Goal: Information Seeking & Learning: Learn about a topic

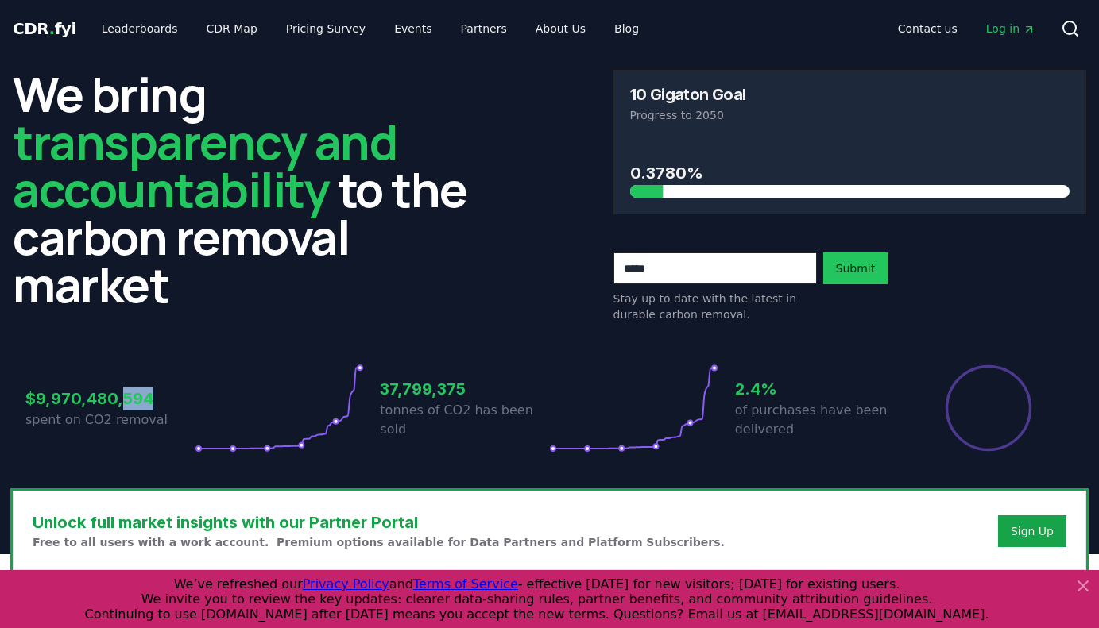
drag, startPoint x: 150, startPoint y: 400, endPoint x: 126, endPoint y: 400, distance: 24.6
click at [126, 400] on h3 "$9,970,480,594" at bounding box center [109, 399] width 169 height 24
drag, startPoint x: 118, startPoint y: 400, endPoint x: 75, endPoint y: 400, distance: 43.7
click at [75, 400] on h3 "$9,970,480,594" at bounding box center [109, 399] width 169 height 24
drag, startPoint x: 71, startPoint y: 400, endPoint x: 54, endPoint y: 400, distance: 16.7
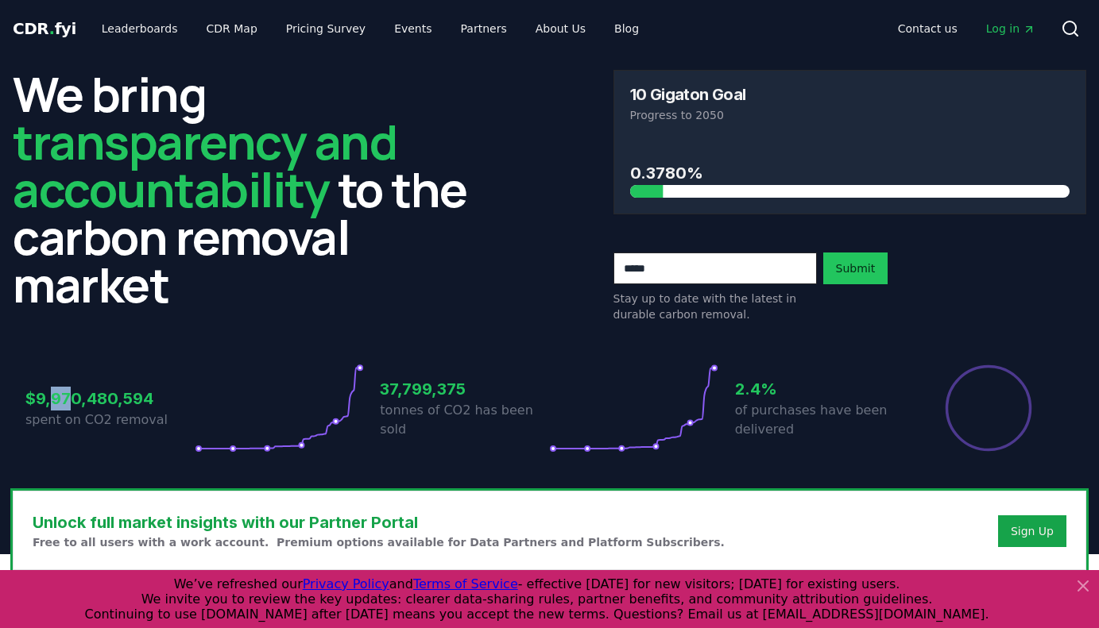
click at [54, 400] on h3 "$9,970,480,594" at bounding box center [109, 399] width 169 height 24
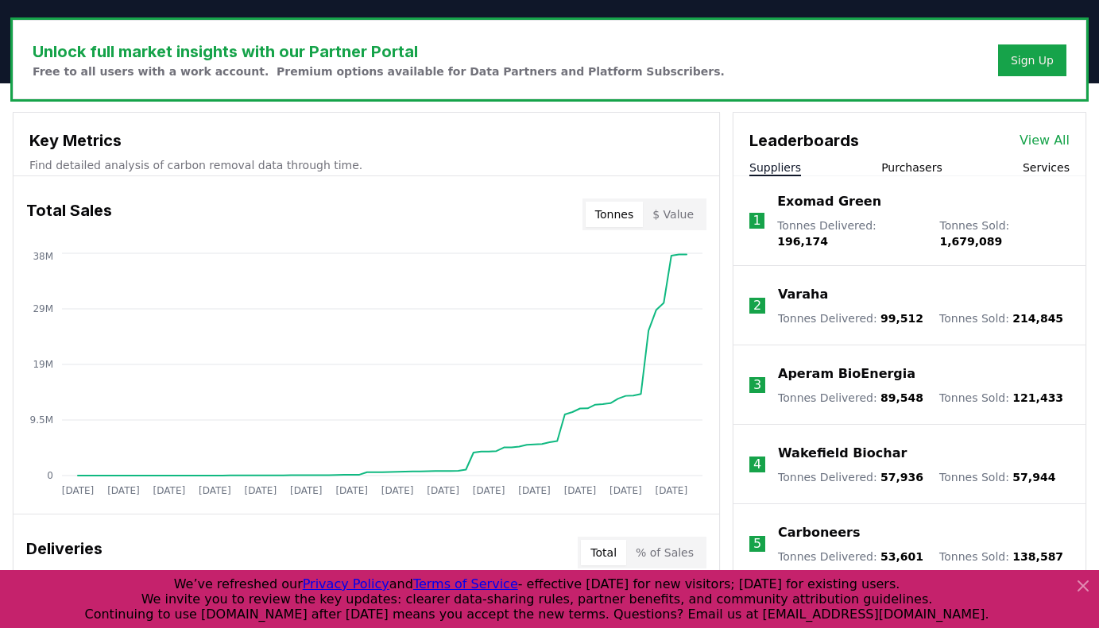
scroll to position [518, 0]
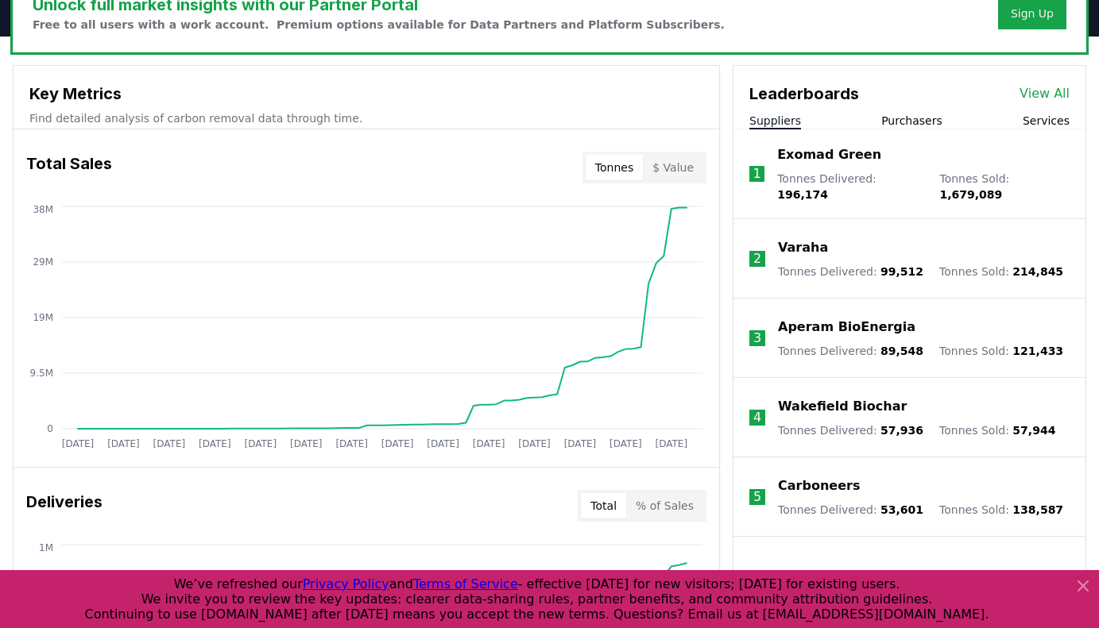
click at [680, 172] on button "$ Value" at bounding box center [673, 167] width 60 height 25
click at [931, 110] on div "Leaderboards View All Suppliers Purchasers Services" at bounding box center [909, 98] width 352 height 64
click at [921, 123] on button "Purchasers" at bounding box center [911, 121] width 61 height 16
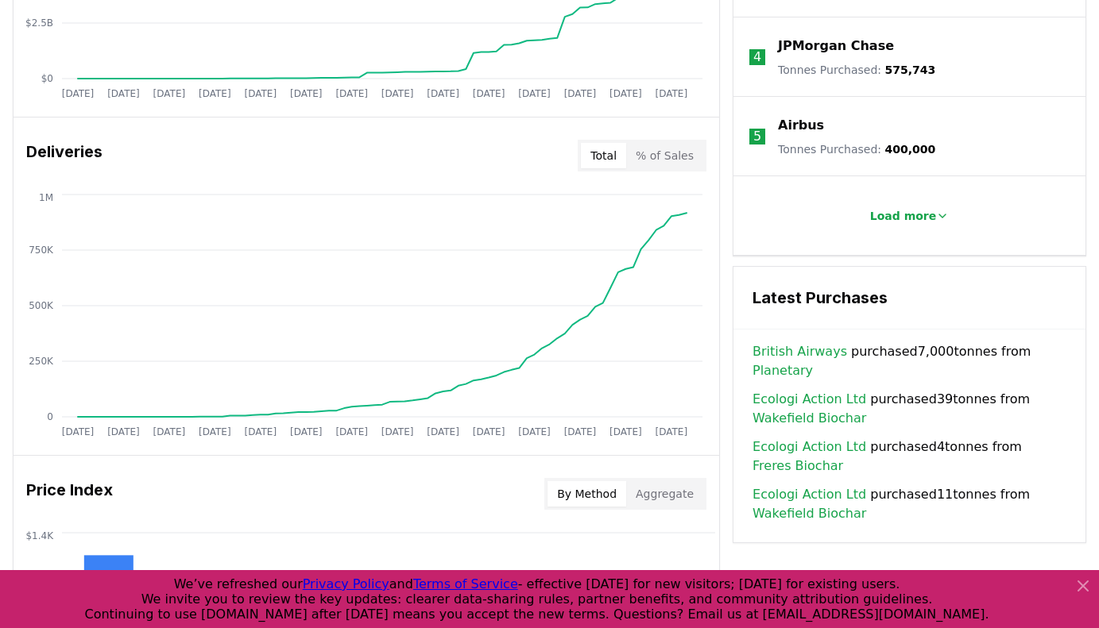
scroll to position [870, 0]
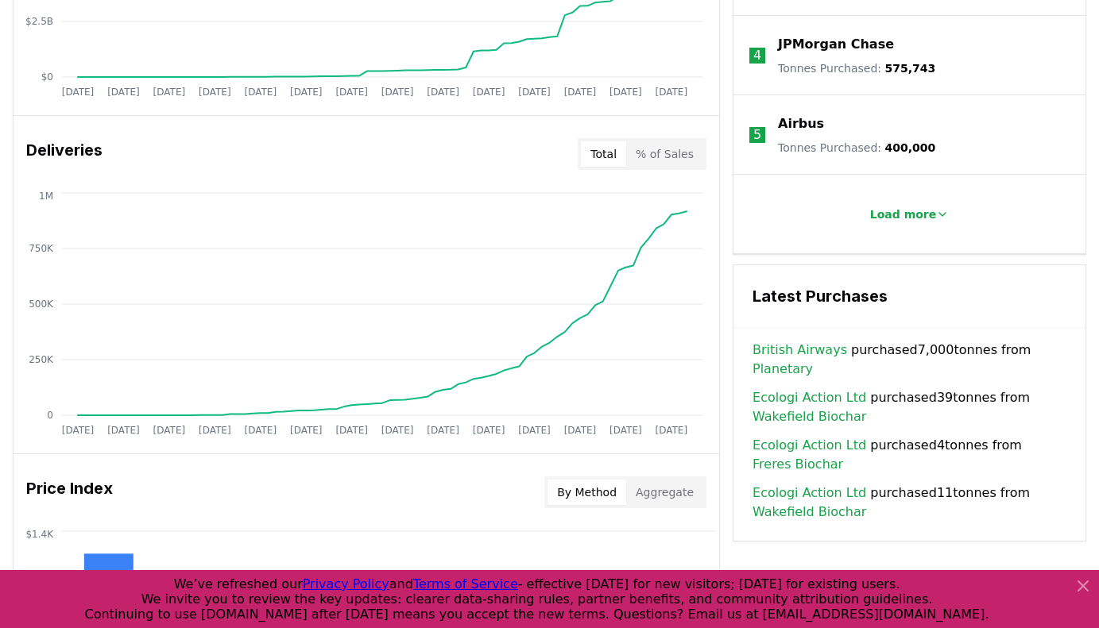
click at [679, 147] on button "% of Sales" at bounding box center [664, 153] width 77 height 25
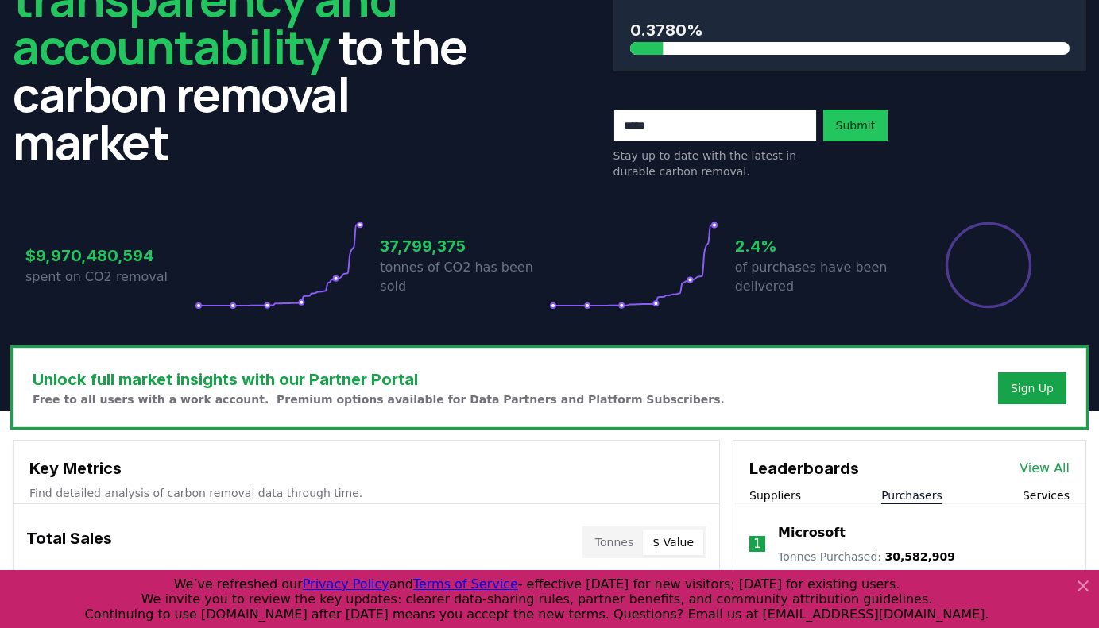
scroll to position [0, 0]
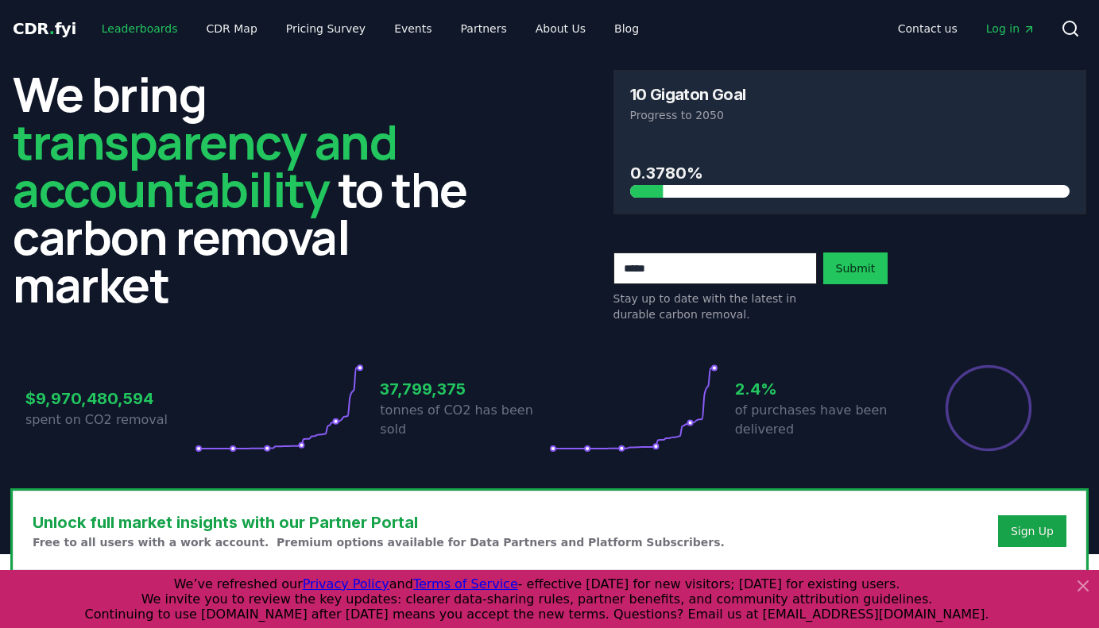
click at [145, 33] on link "Leaderboards" at bounding box center [140, 28] width 102 height 29
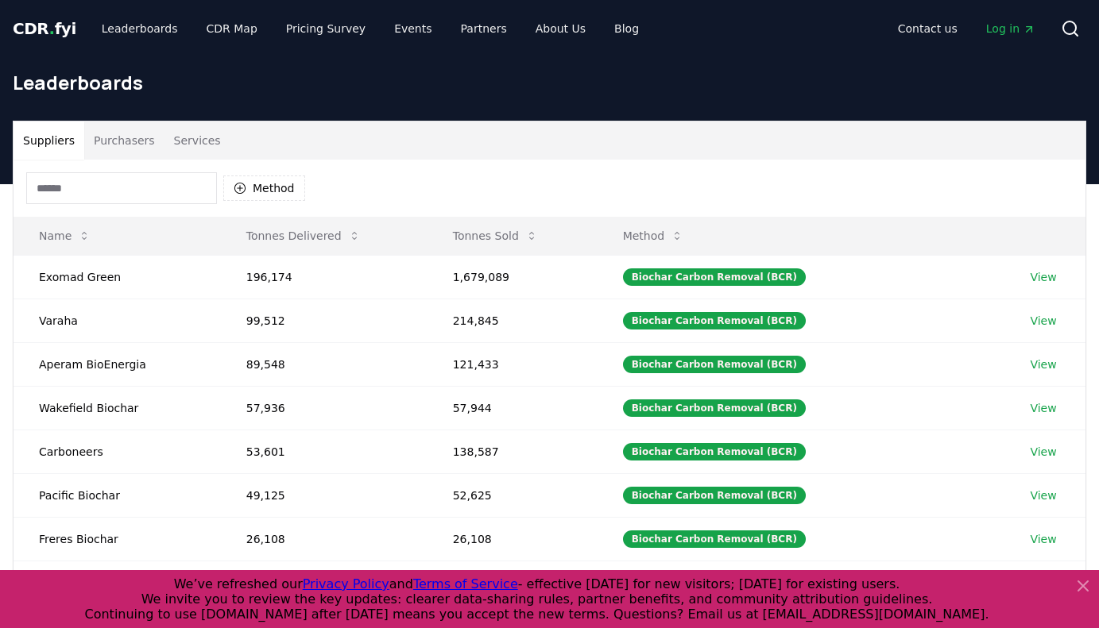
click at [181, 150] on button "Services" at bounding box center [197, 141] width 66 height 38
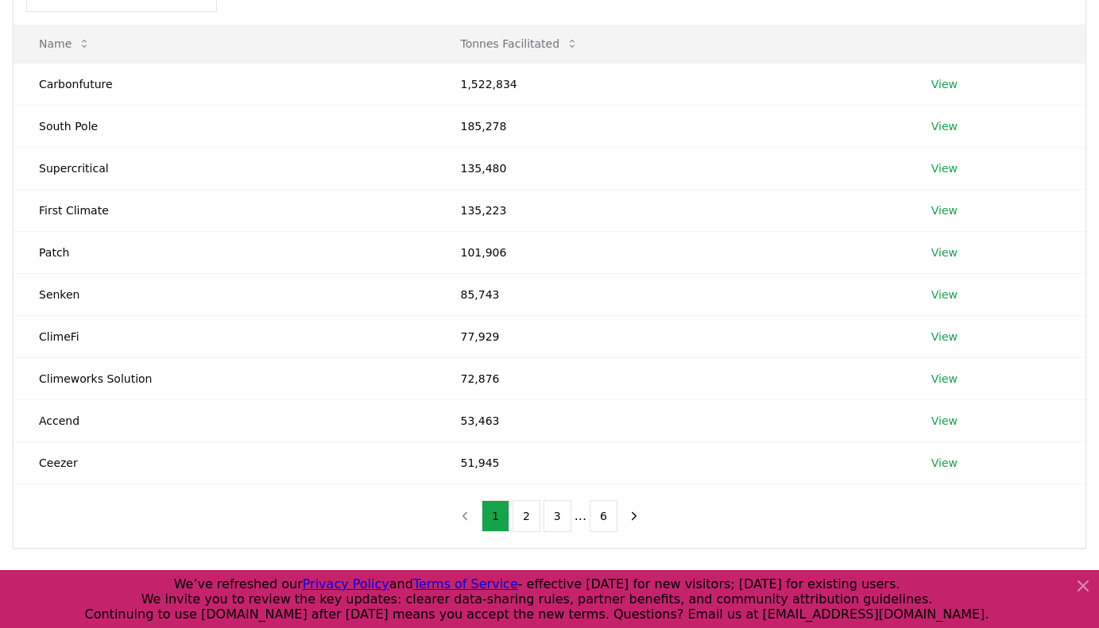
scroll to position [230, 0]
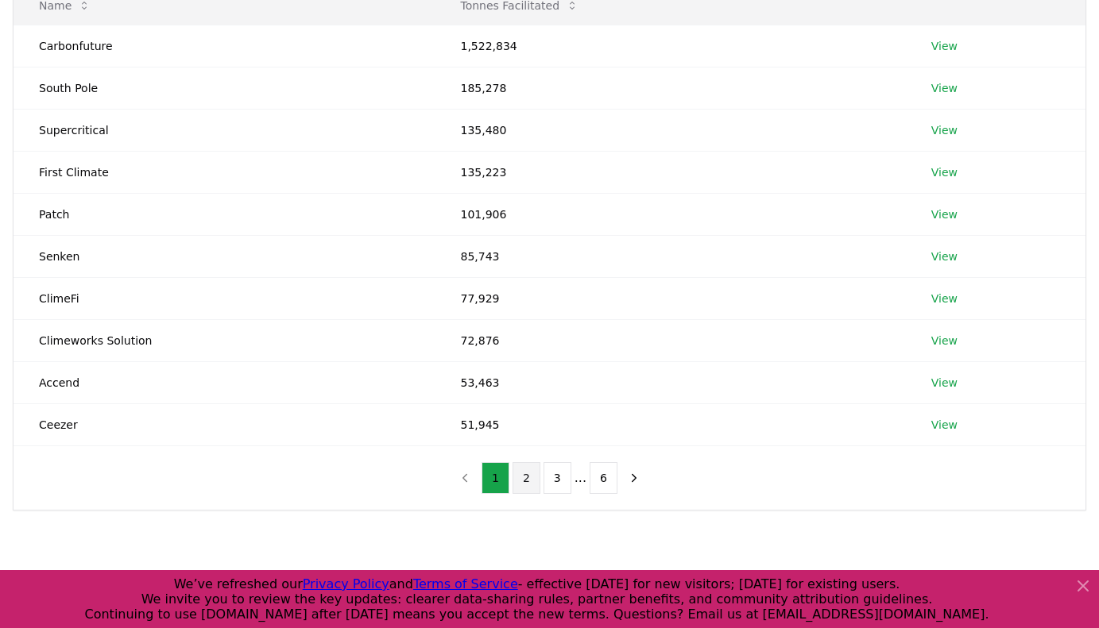
click at [532, 478] on button "2" at bounding box center [526, 478] width 28 height 32
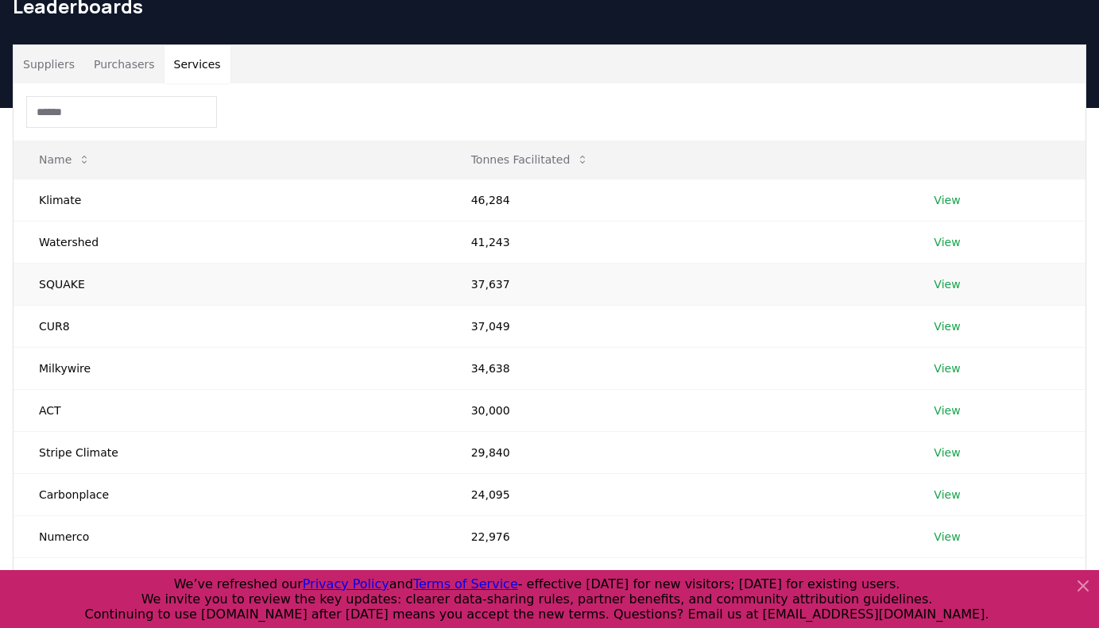
scroll to position [71, 0]
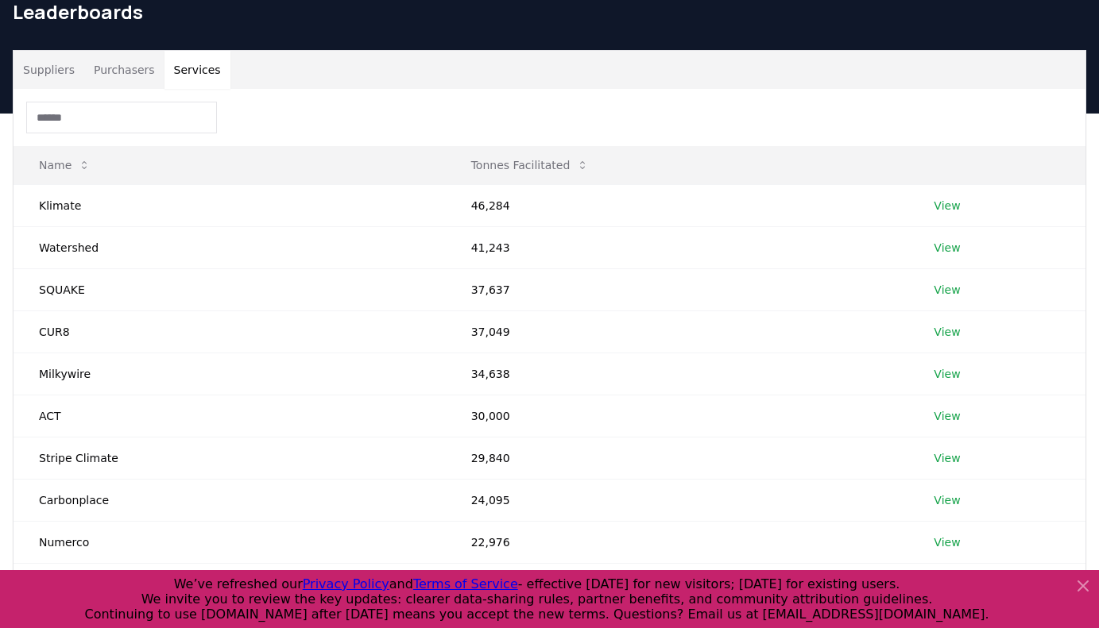
click at [54, 79] on button "Suppliers" at bounding box center [49, 70] width 71 height 38
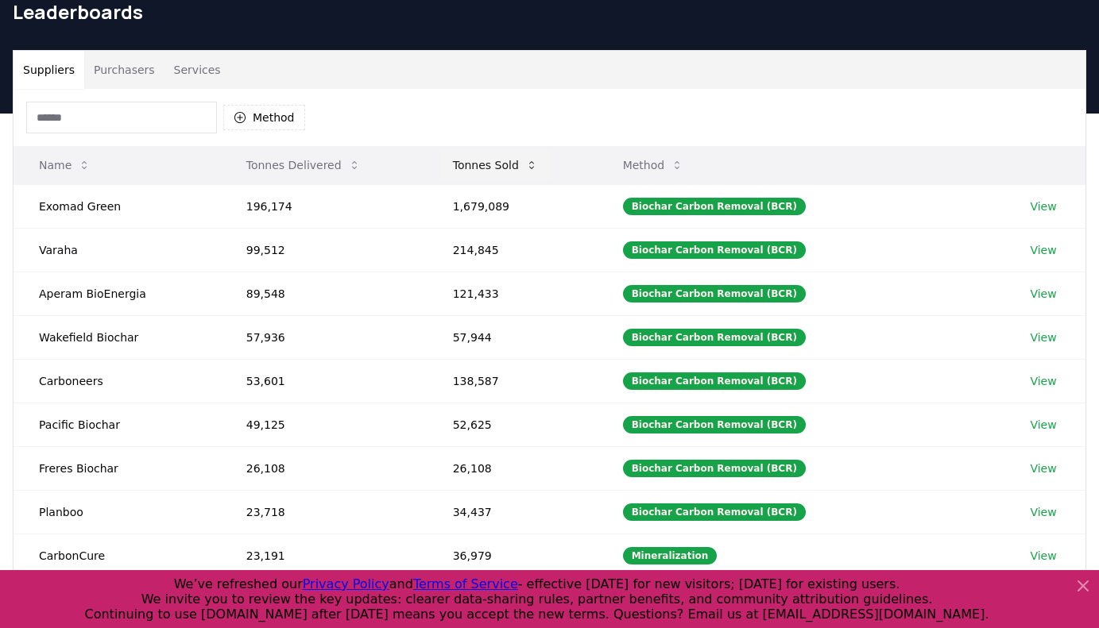
click at [506, 167] on button "Tonnes Sold" at bounding box center [495, 165] width 110 height 32
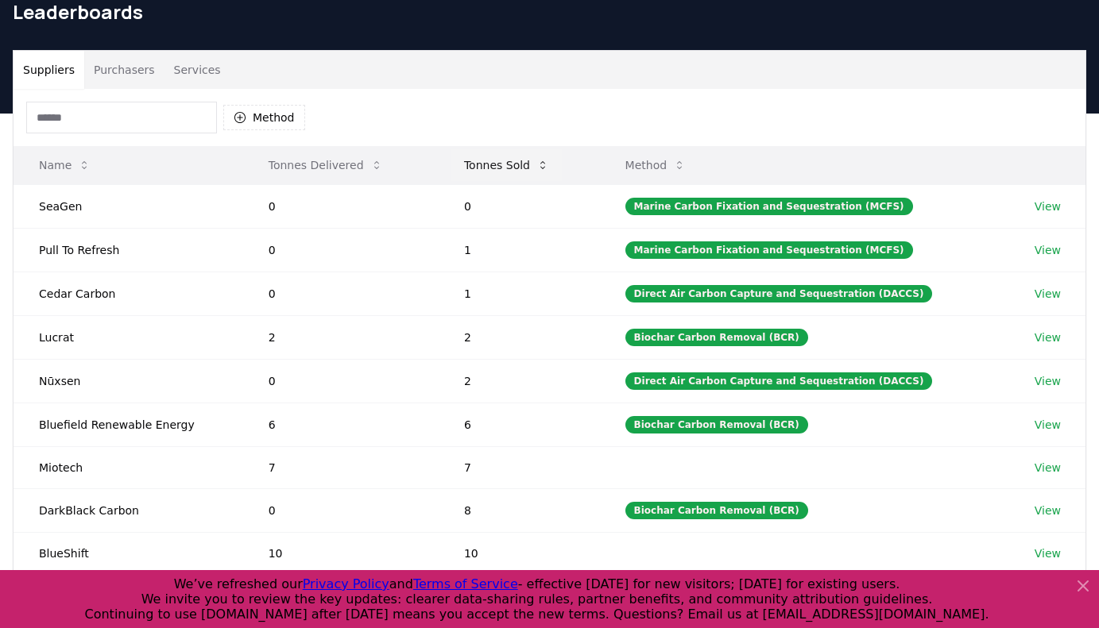
click at [506, 167] on button "Tonnes Sold" at bounding box center [506, 165] width 110 height 32
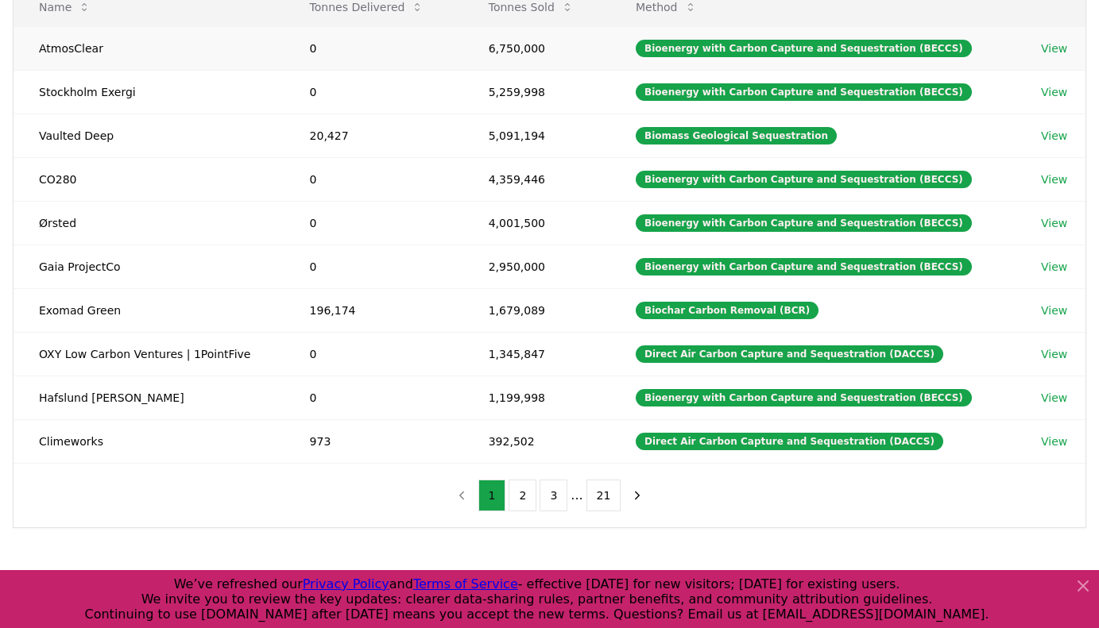
scroll to position [250, 0]
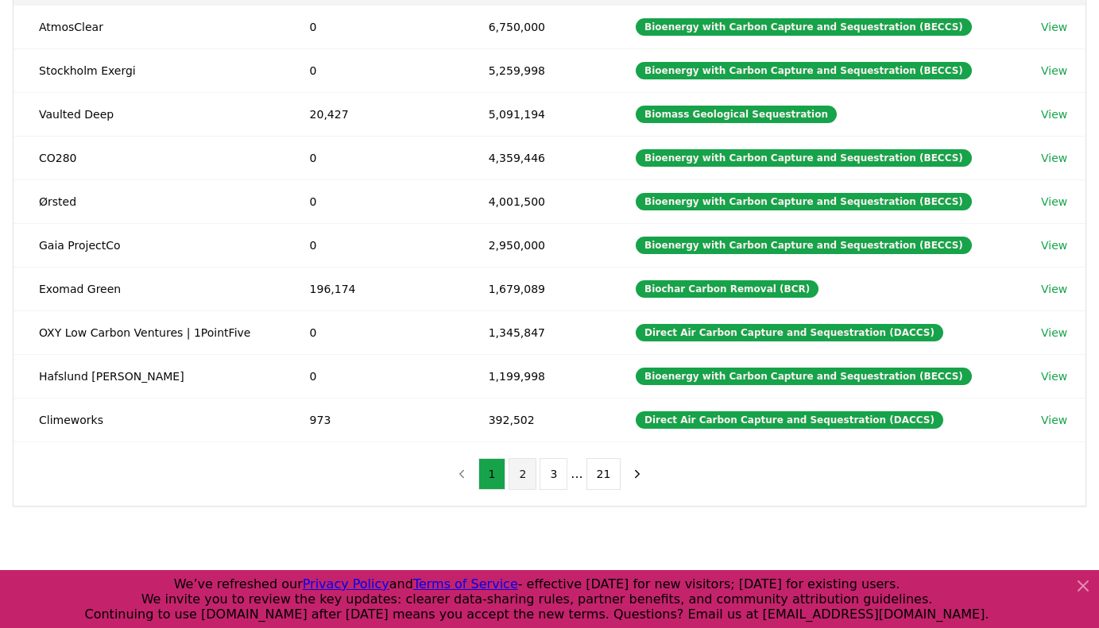
click at [523, 481] on button "2" at bounding box center [523, 474] width 28 height 32
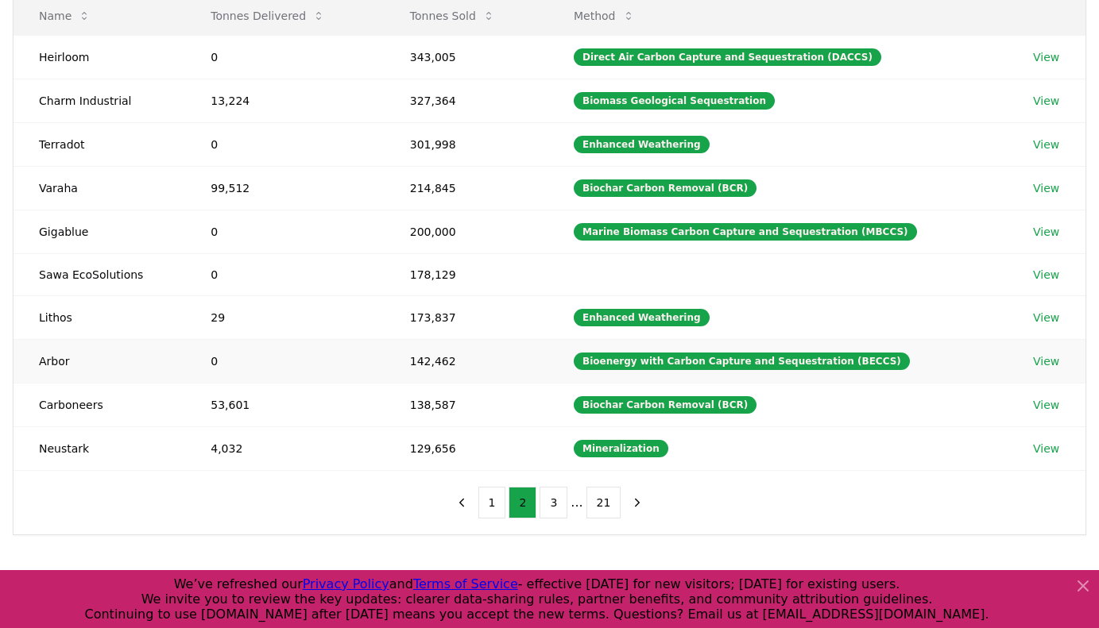
scroll to position [221, 0]
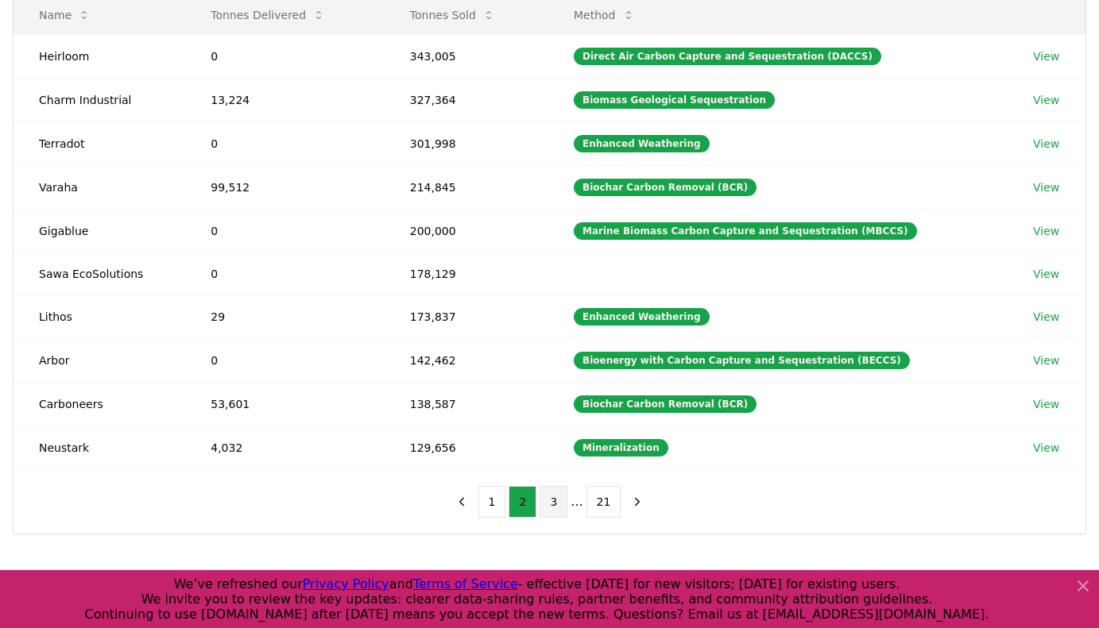
click at [552, 505] on button "3" at bounding box center [553, 502] width 28 height 32
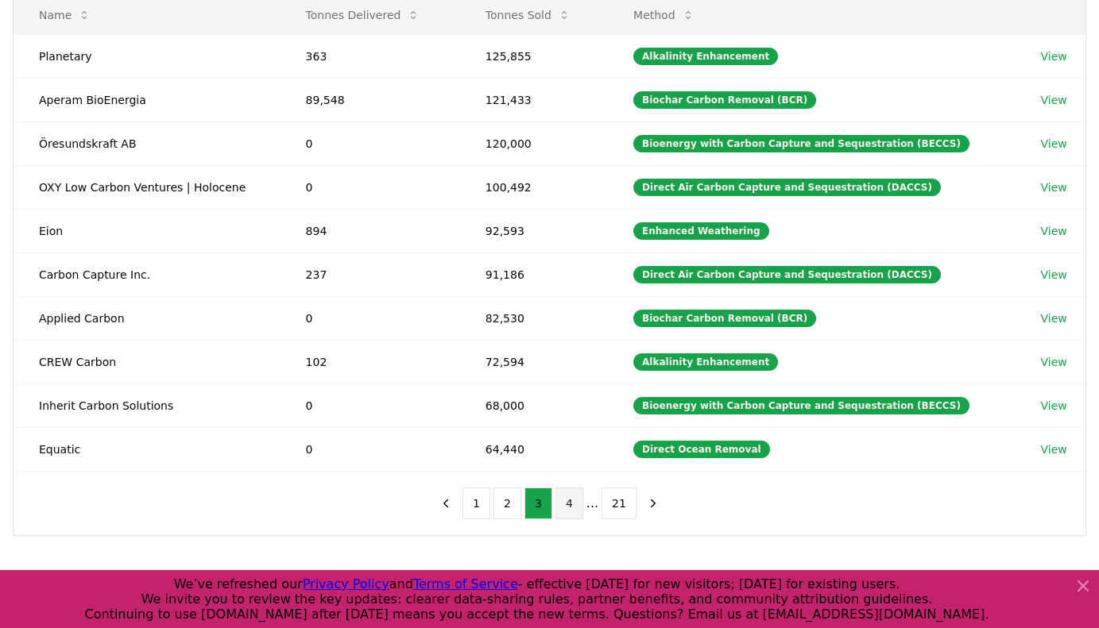
click at [567, 510] on button "4" at bounding box center [569, 504] width 28 height 32
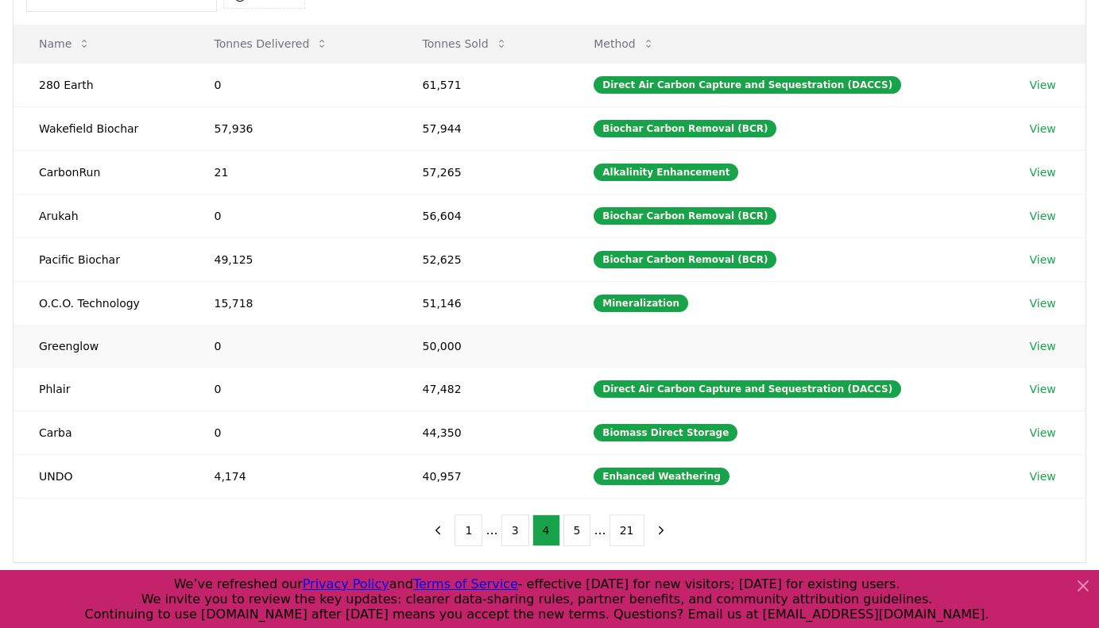
scroll to position [17, 0]
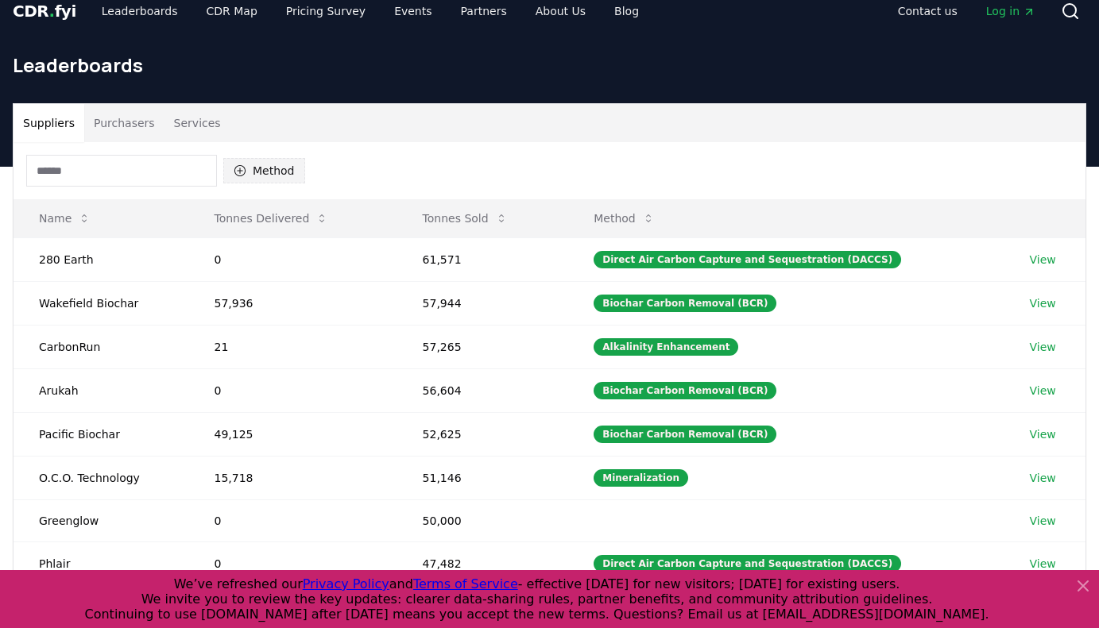
click at [265, 165] on button "Method" at bounding box center [264, 170] width 82 height 25
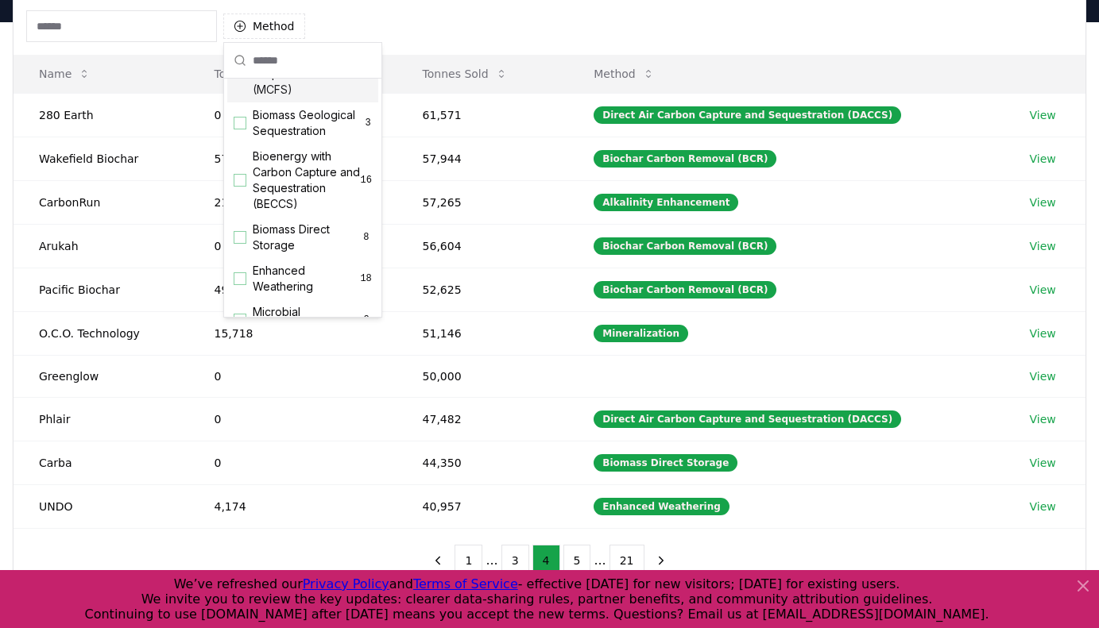
scroll to position [201, 0]
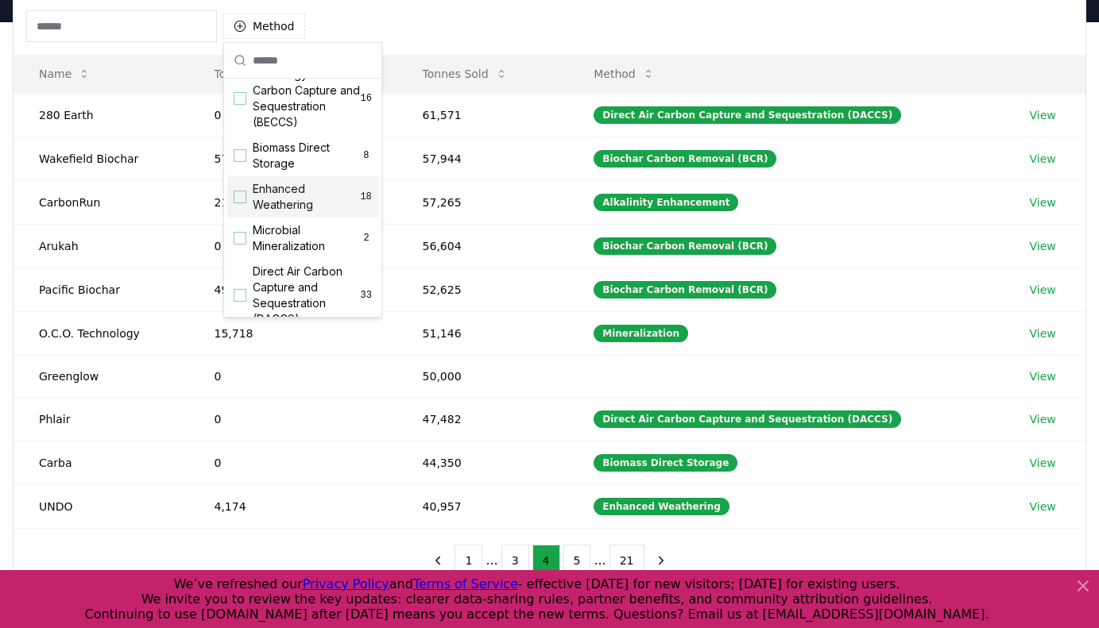
click at [242, 194] on div "Suggestions" at bounding box center [240, 197] width 13 height 13
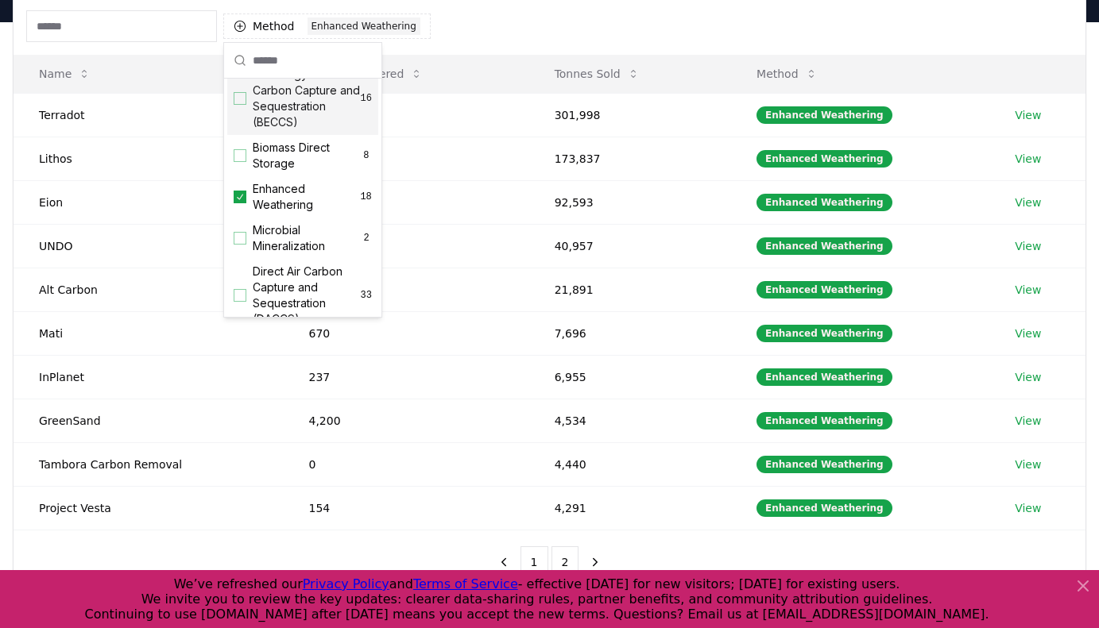
click at [524, 19] on div "Method 1 Enhanced Weathering" at bounding box center [550, 26] width 1072 height 57
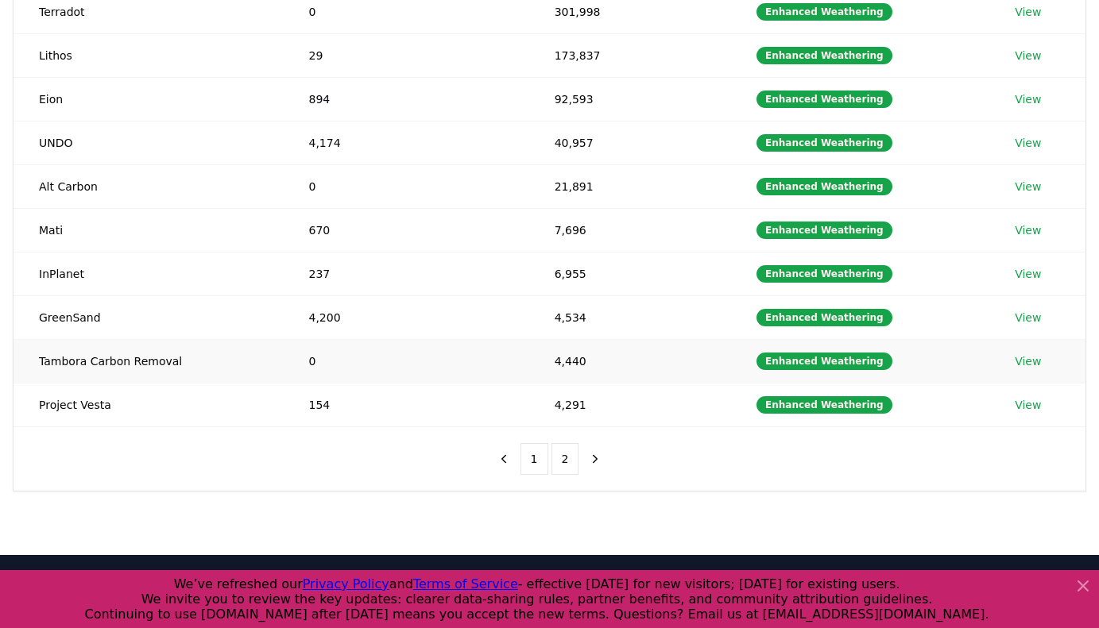
scroll to position [280, 0]
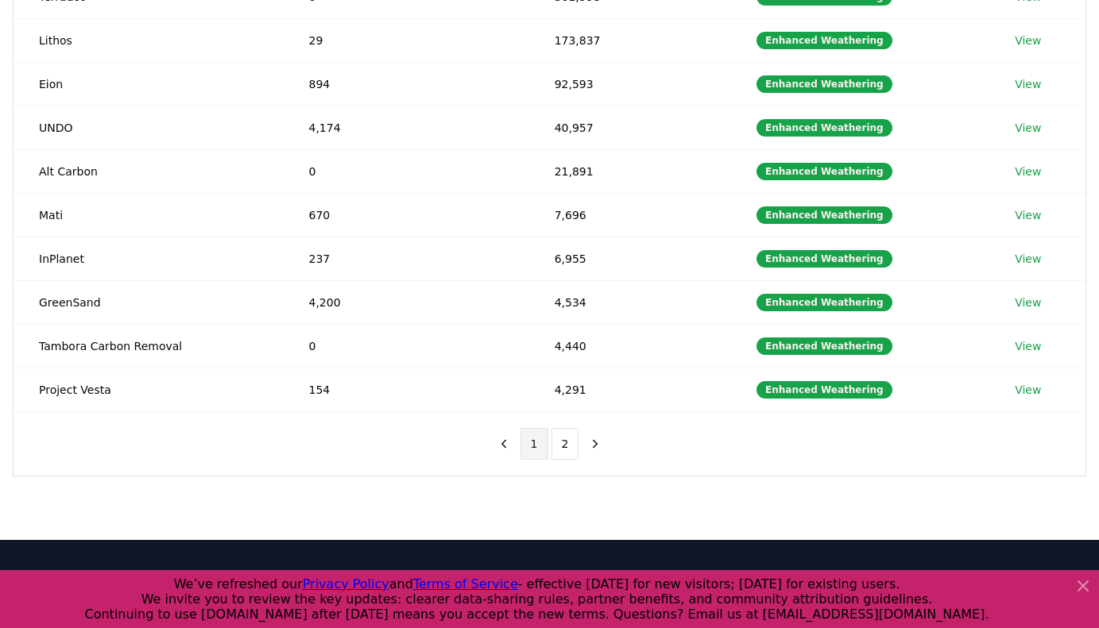
click at [536, 446] on button "1" at bounding box center [534, 444] width 28 height 32
click at [530, 446] on button "1" at bounding box center [534, 444] width 28 height 32
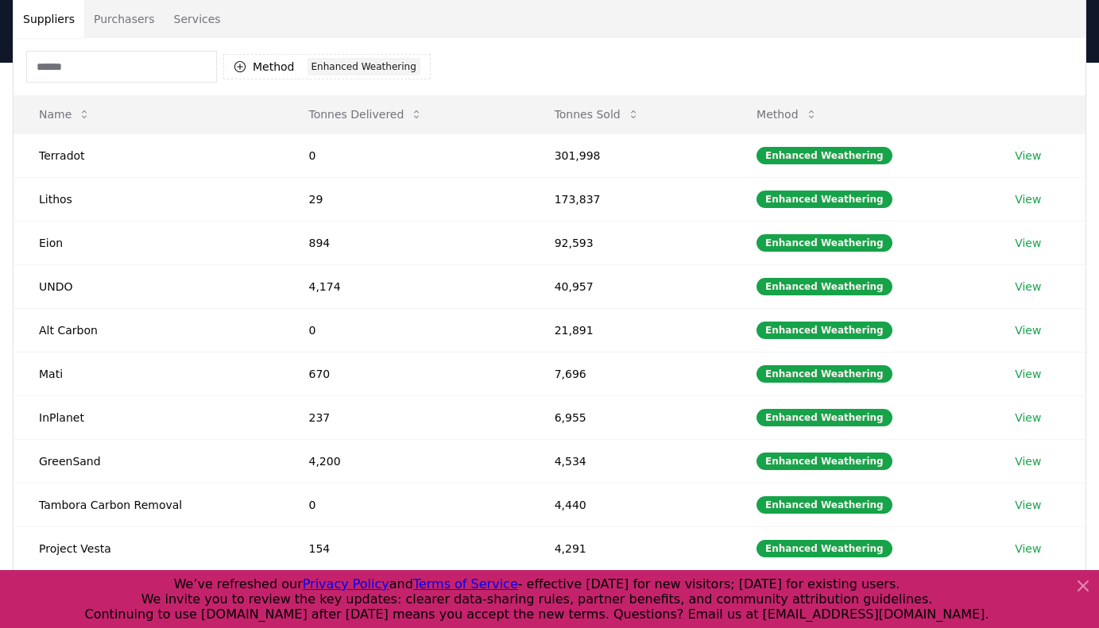
scroll to position [141, 0]
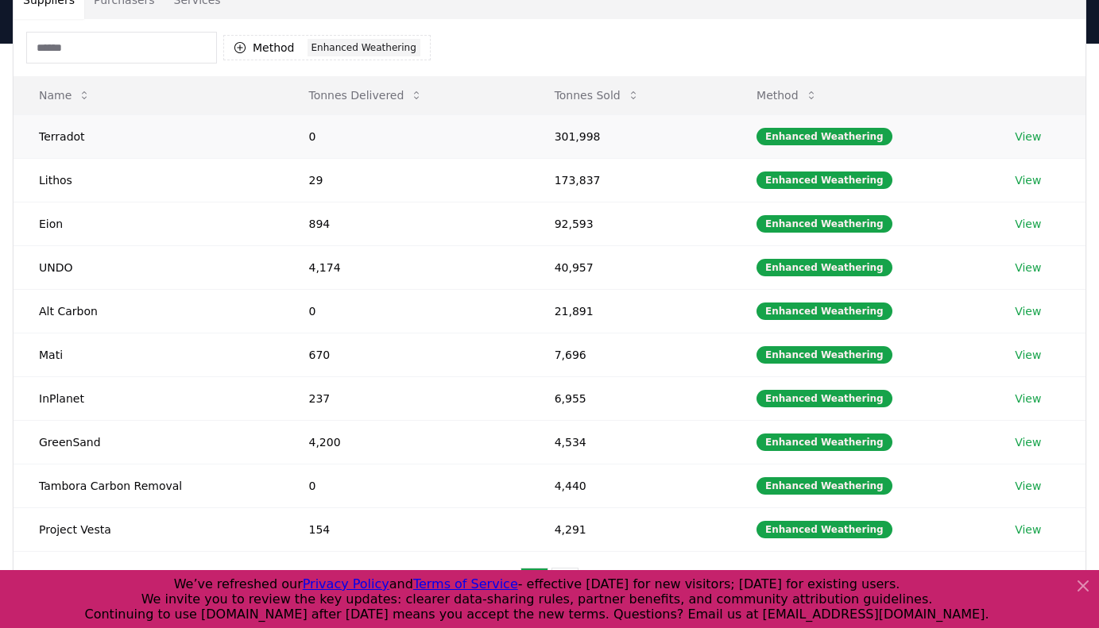
click at [71, 140] on td "Terradot" at bounding box center [148, 136] width 269 height 44
copy td "Terradot"
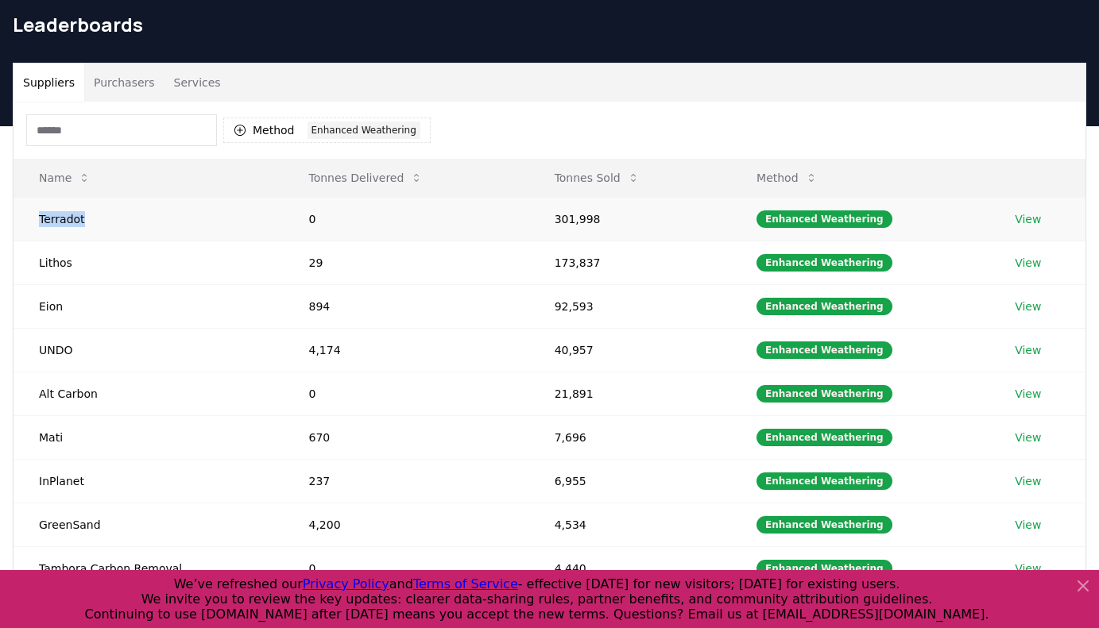
scroll to position [56, 0]
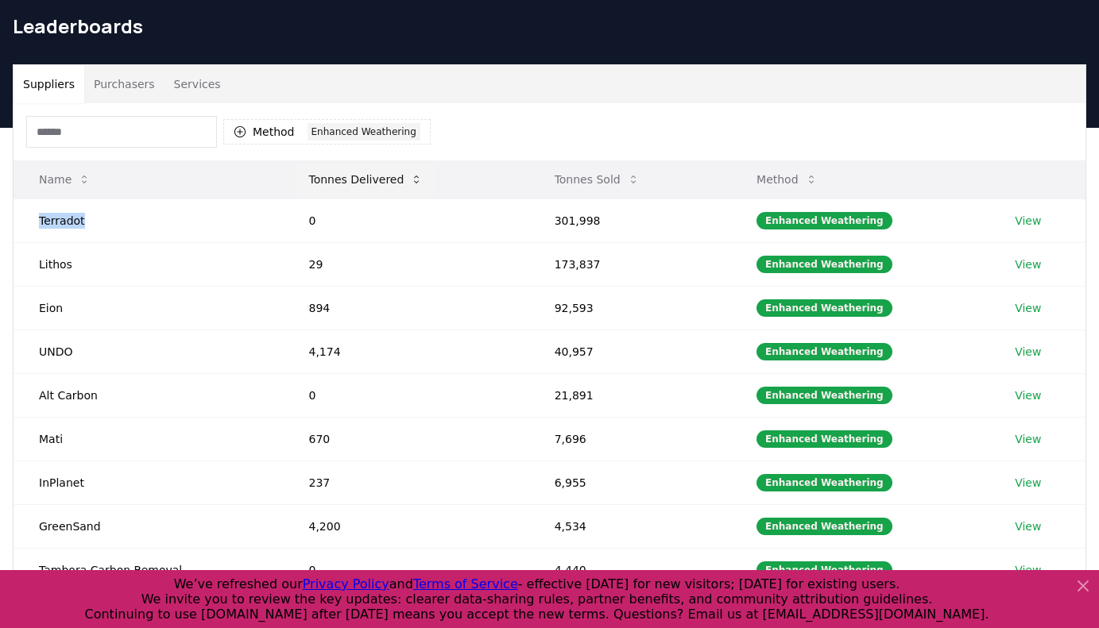
click at [339, 180] on button "Tonnes Delivered" at bounding box center [366, 180] width 140 height 32
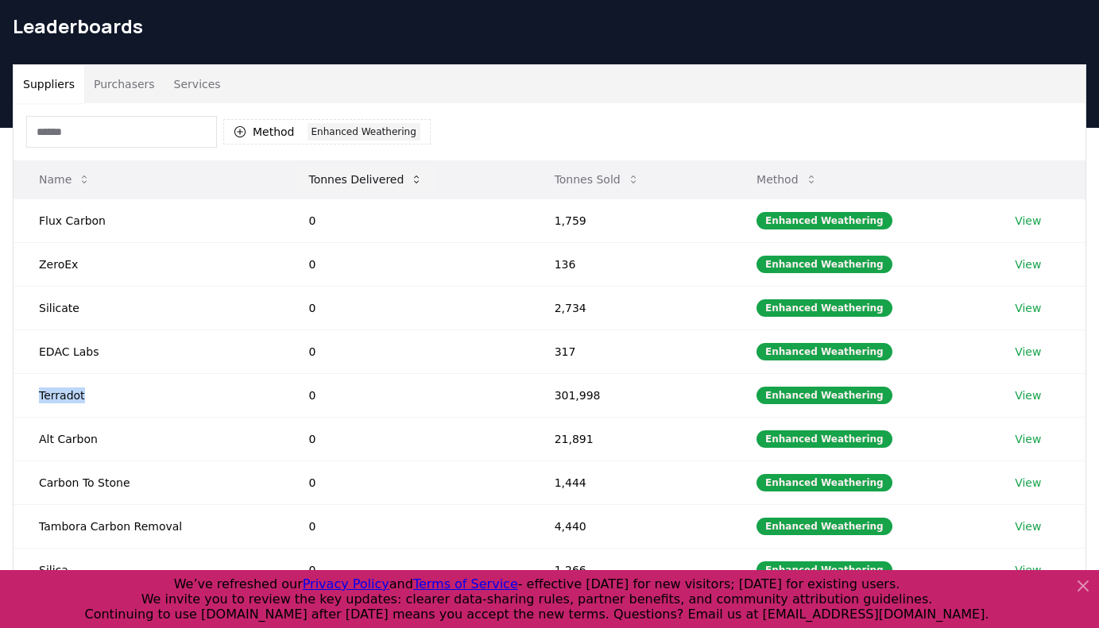
click at [339, 180] on button "Tonnes Delivered" at bounding box center [366, 180] width 140 height 32
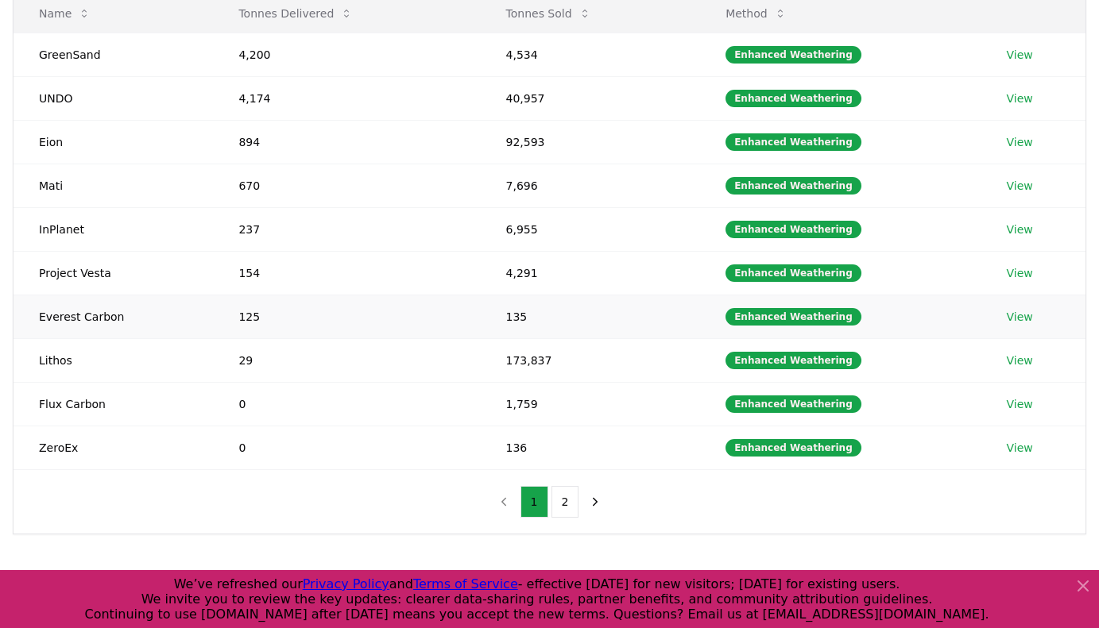
scroll to position [0, 0]
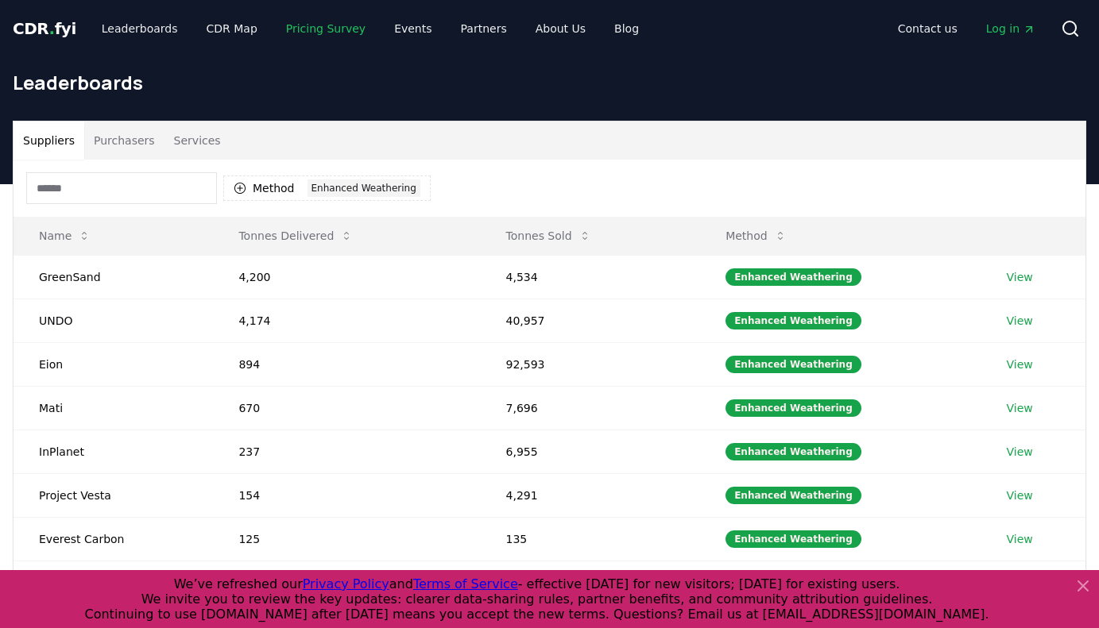
click at [316, 33] on link "Pricing Survey" at bounding box center [325, 28] width 105 height 29
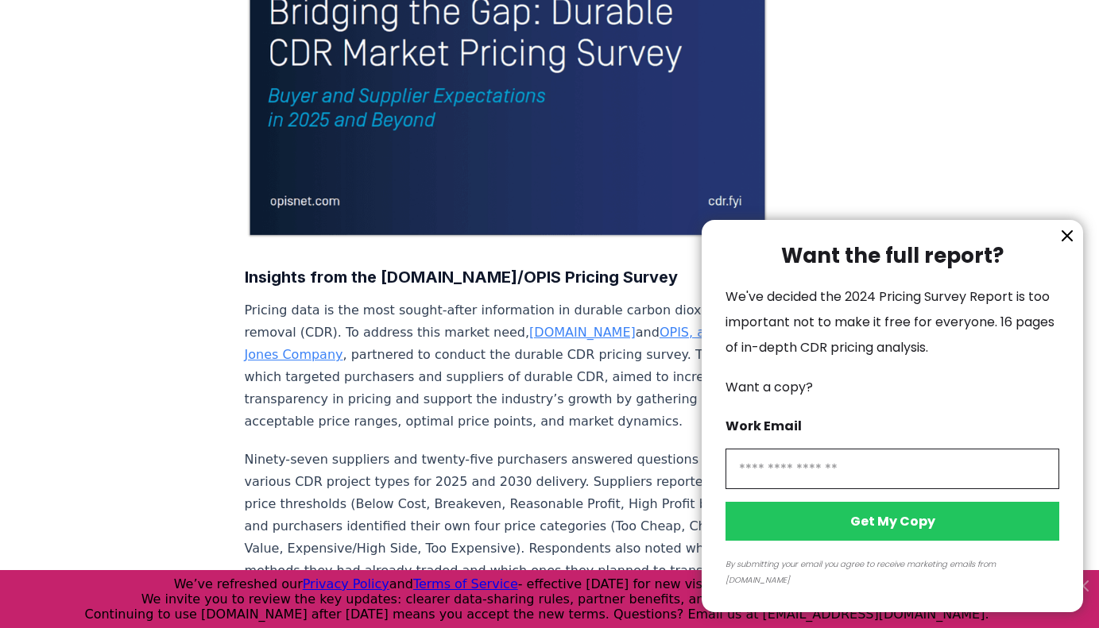
scroll to position [343, 0]
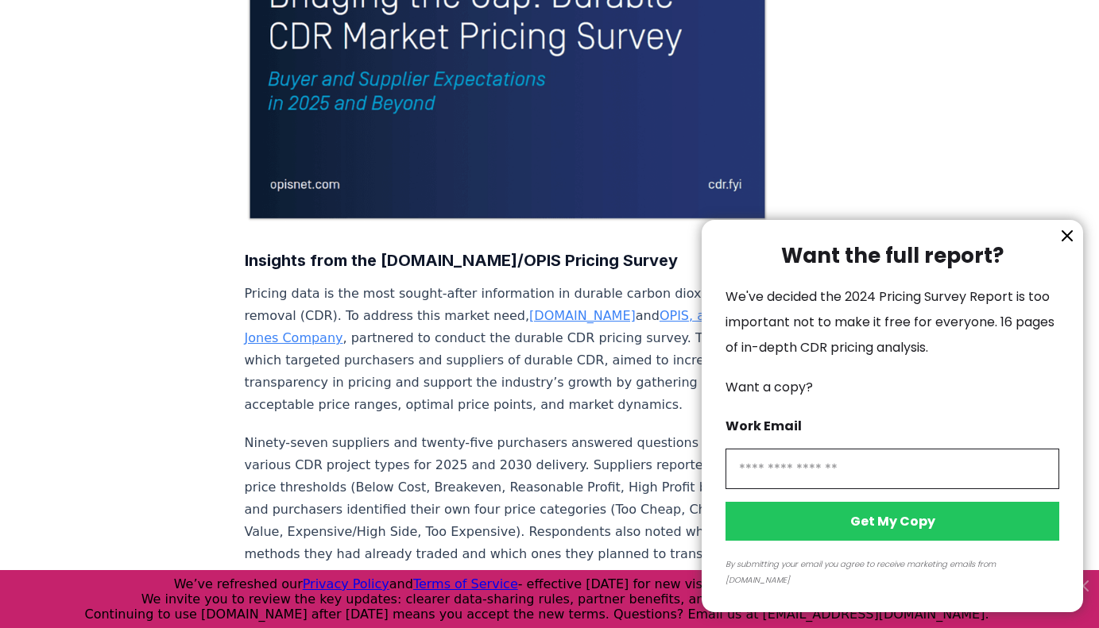
click at [1066, 241] on icon "information" at bounding box center [1067, 236] width 10 height 10
